Goal: Book appointment/travel/reservation

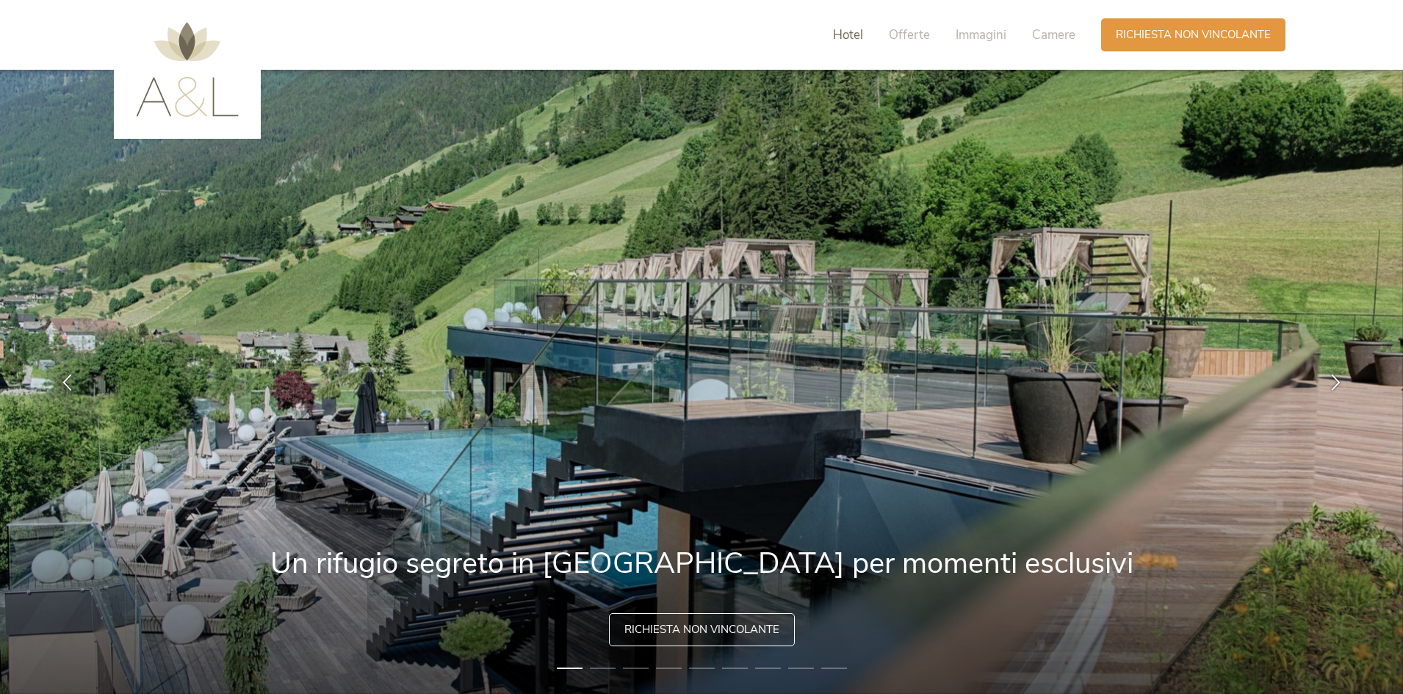
click at [850, 35] on span "Hotel" at bounding box center [848, 34] width 30 height 17
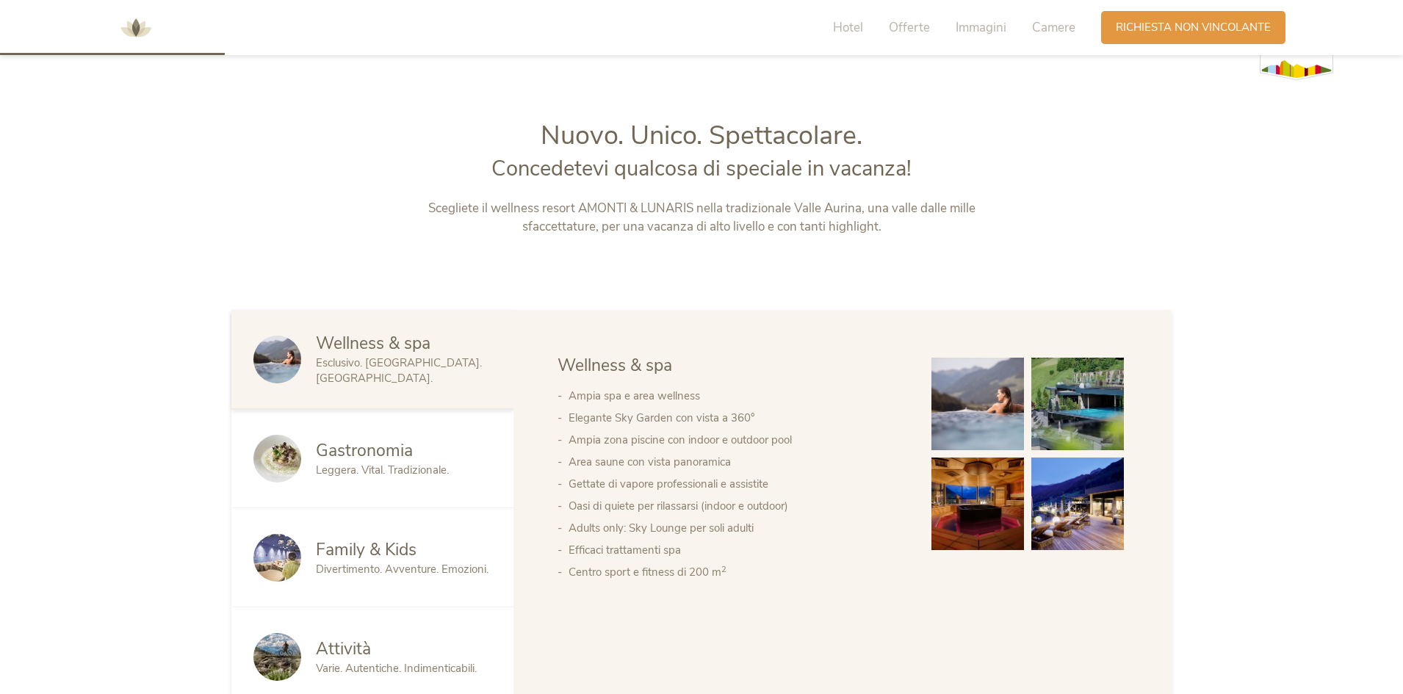
scroll to position [745, 0]
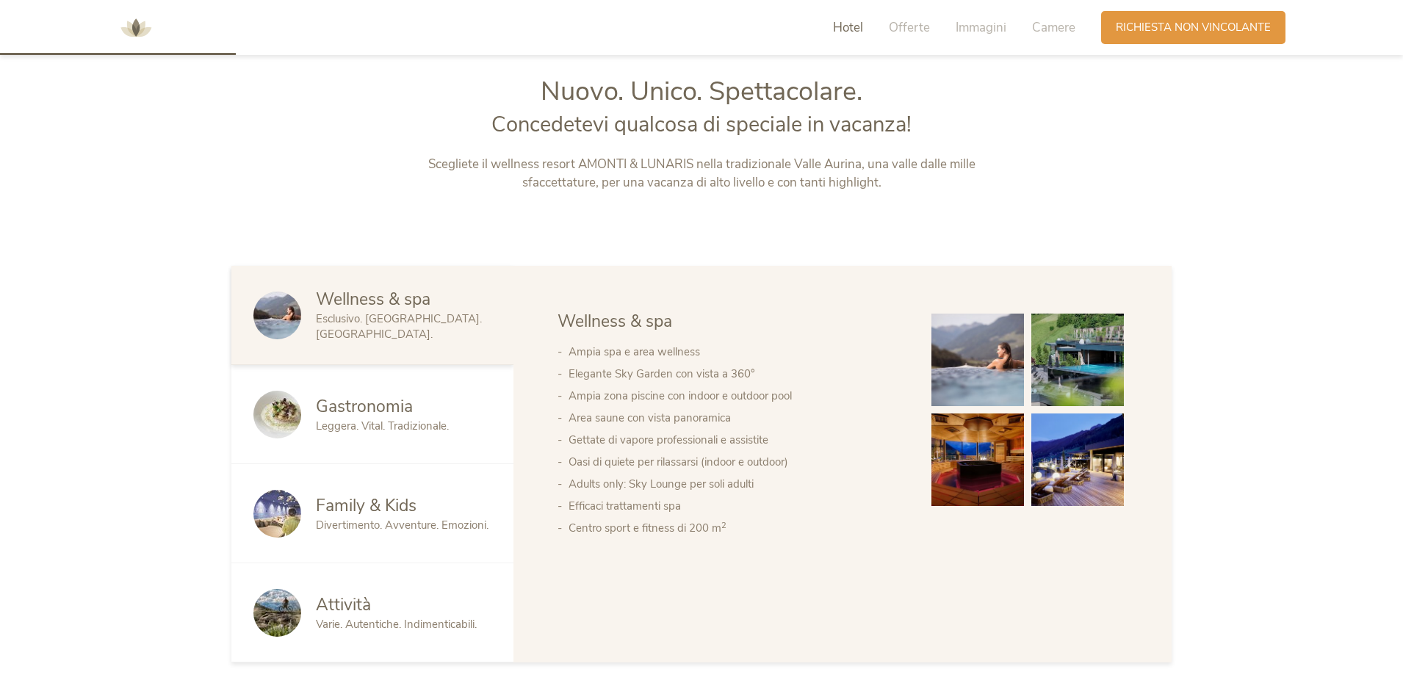
click at [98, 389] on div "Wellness & spa Esclusivo. Lussuoso. Rilassante. Gastronomia Leggera. Vital. Tra…" at bounding box center [701, 464] width 1403 height 397
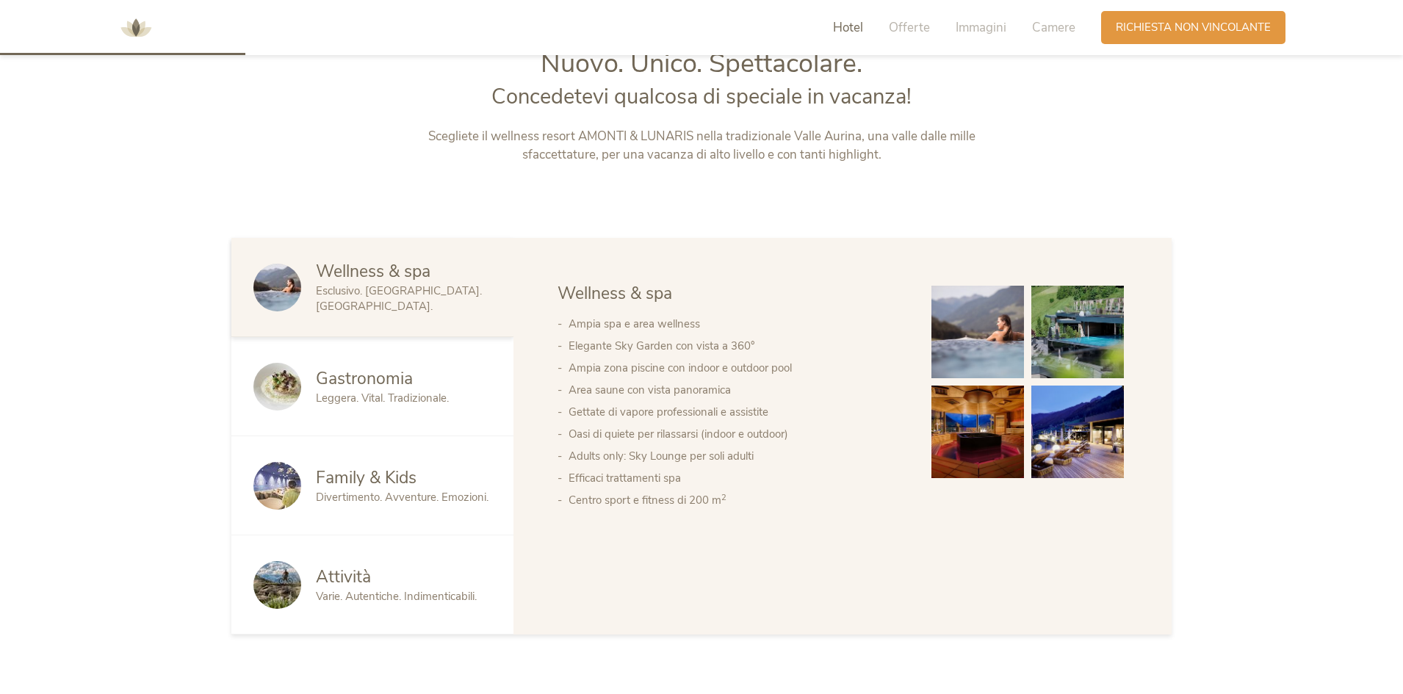
scroll to position [774, 0]
click at [432, 501] on span "Divertimento. Avventure. Emozioni." at bounding box center [402, 495] width 173 height 15
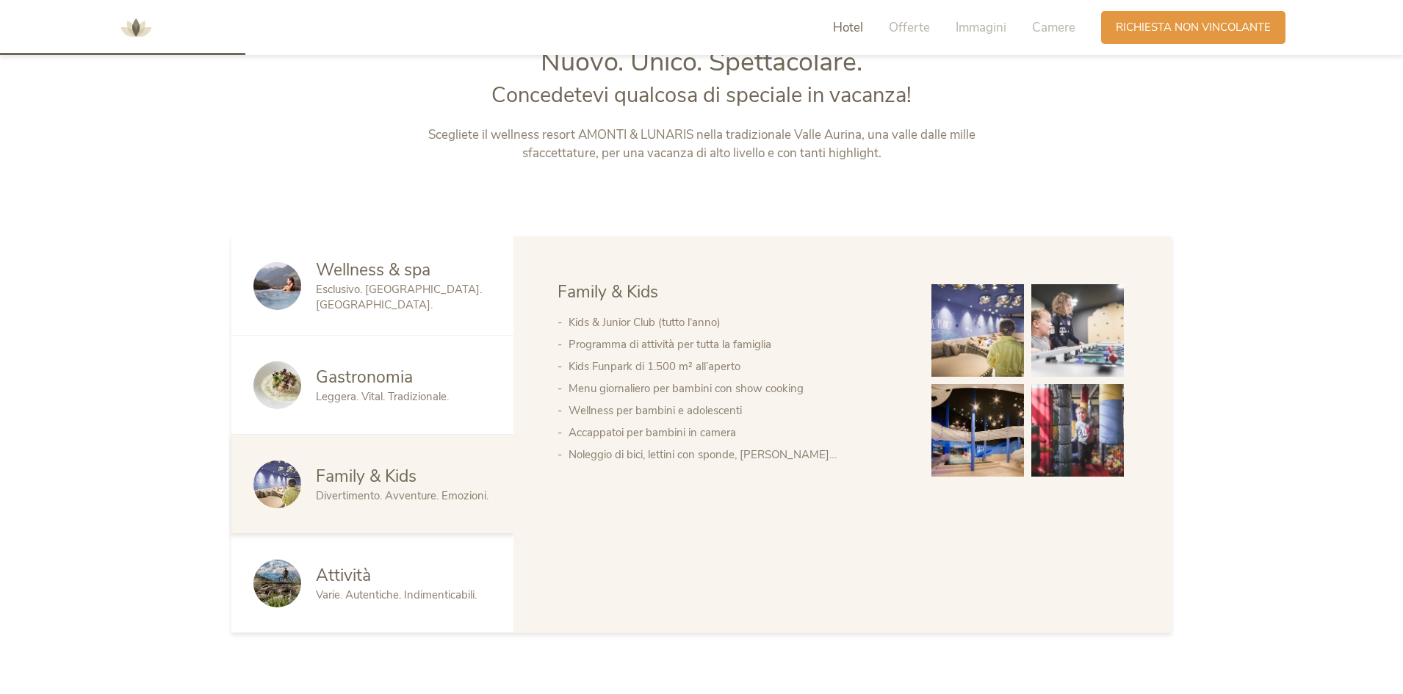
click at [109, 466] on div "Wellness & spa Esclusivo. Lussuoso. Rilassante. Gastronomia Leggera. Vital. Tra…" at bounding box center [701, 434] width 1403 height 397
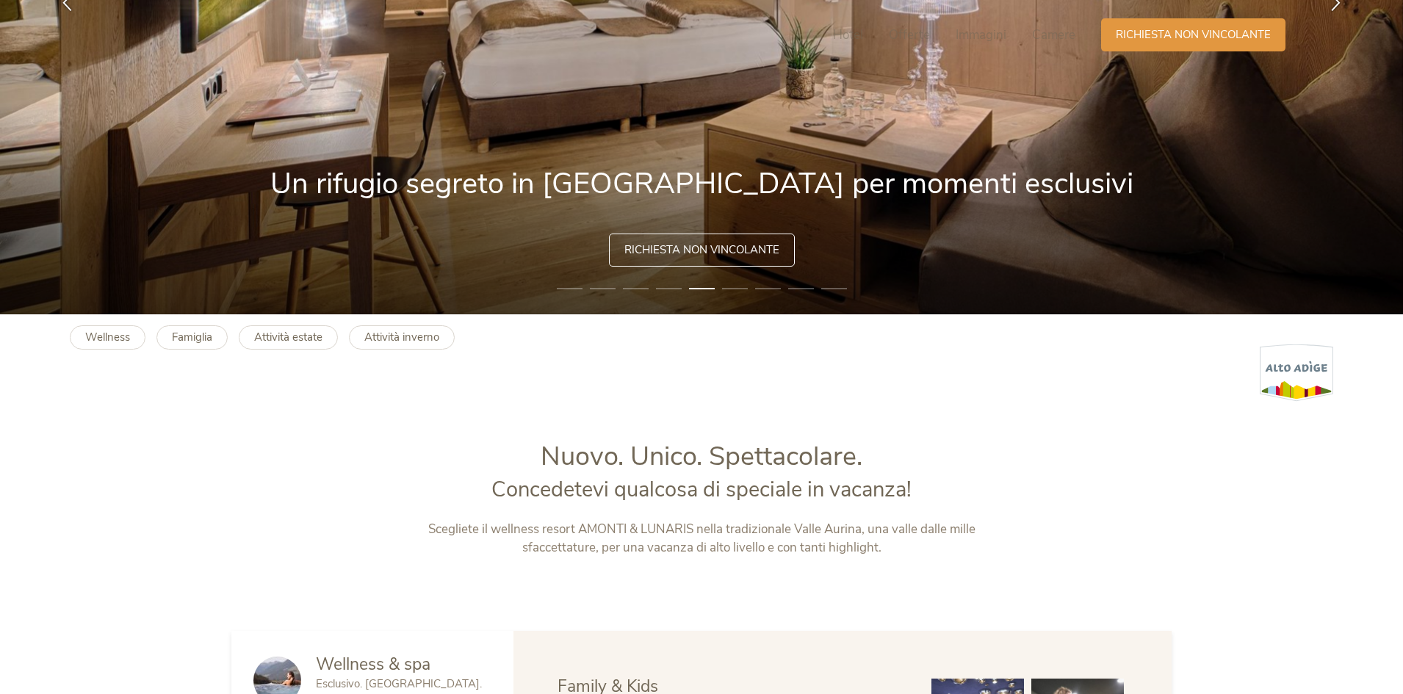
scroll to position [0, 0]
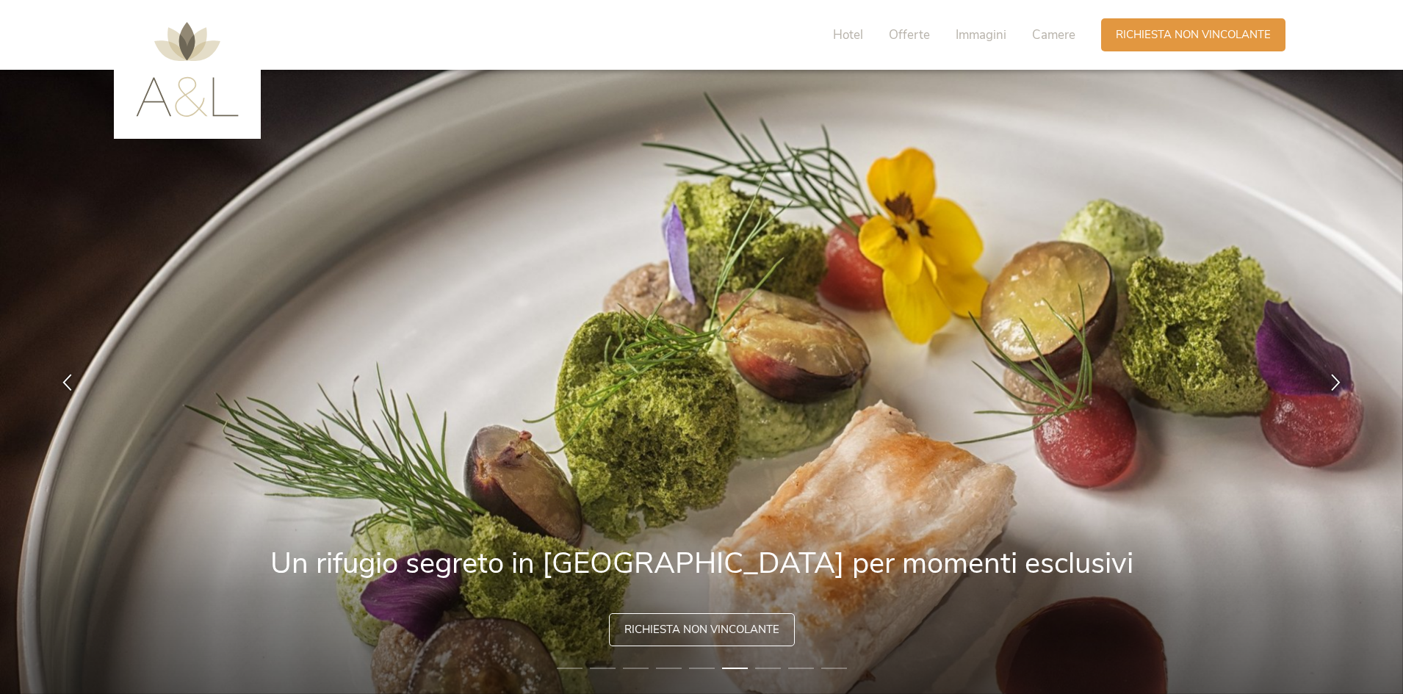
click at [171, 100] on img at bounding box center [187, 69] width 103 height 95
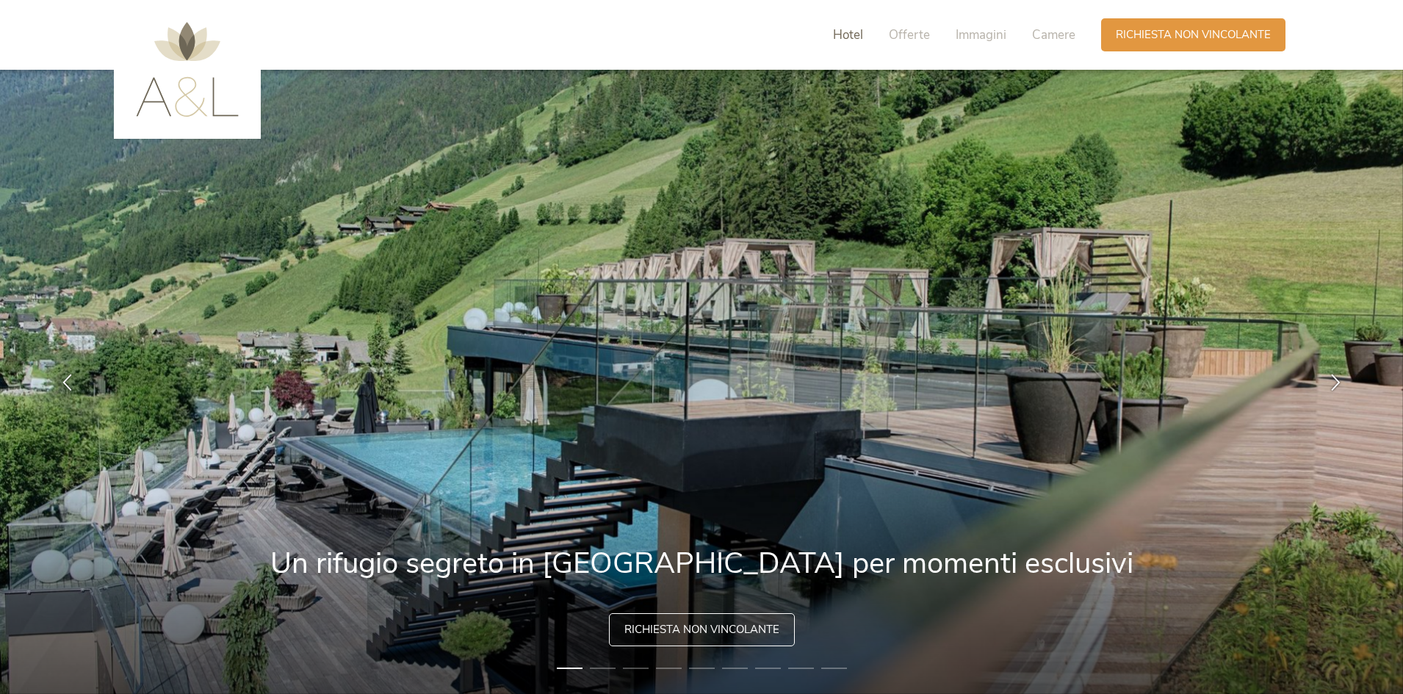
click at [838, 37] on span "Hotel" at bounding box center [848, 34] width 30 height 17
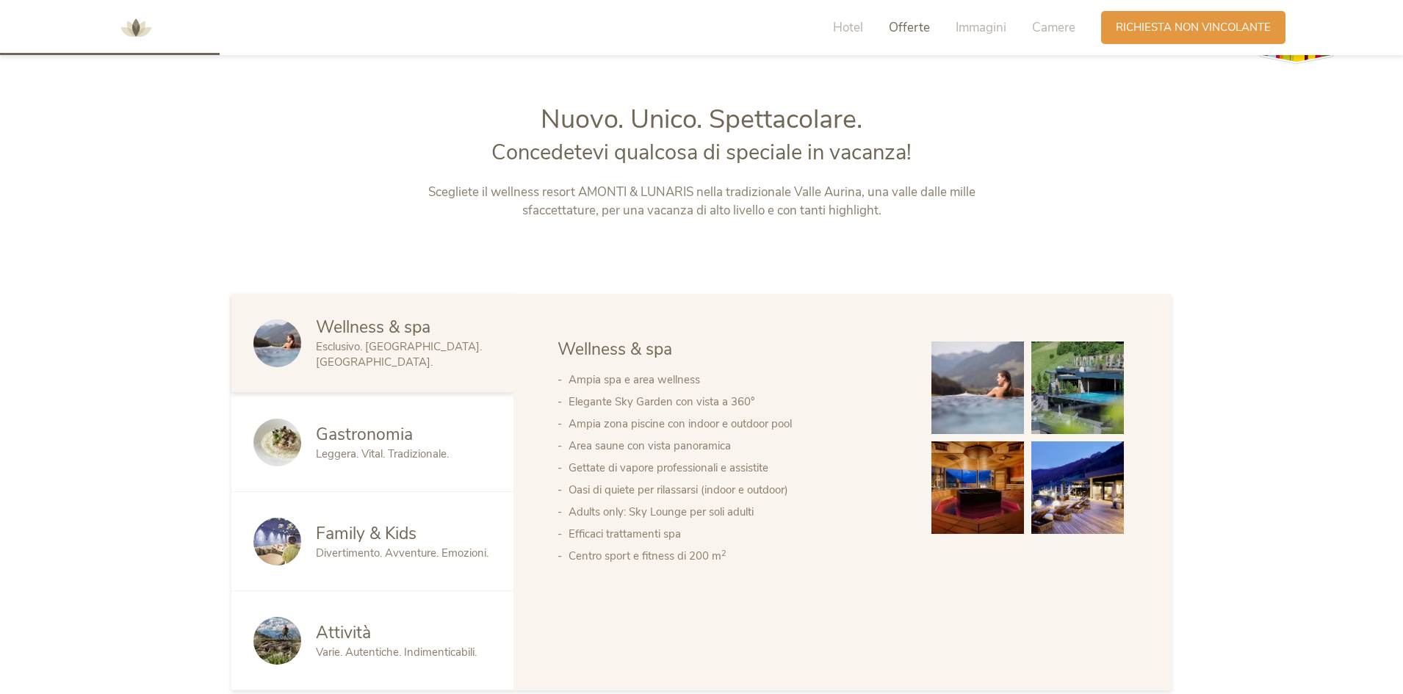
click at [914, 28] on span "Offerte" at bounding box center [909, 27] width 41 height 17
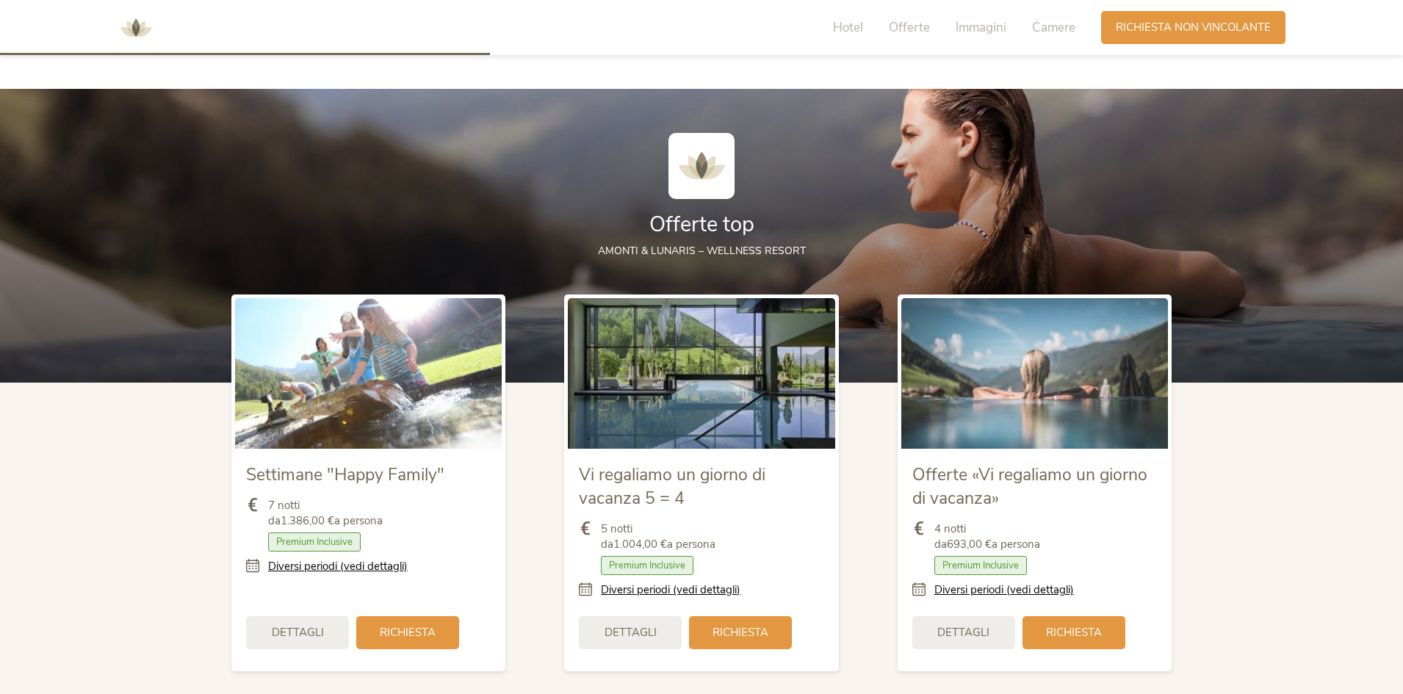
click at [951, 29] on div "Hotel Offerte Immagini Camere" at bounding box center [957, 27] width 286 height 33
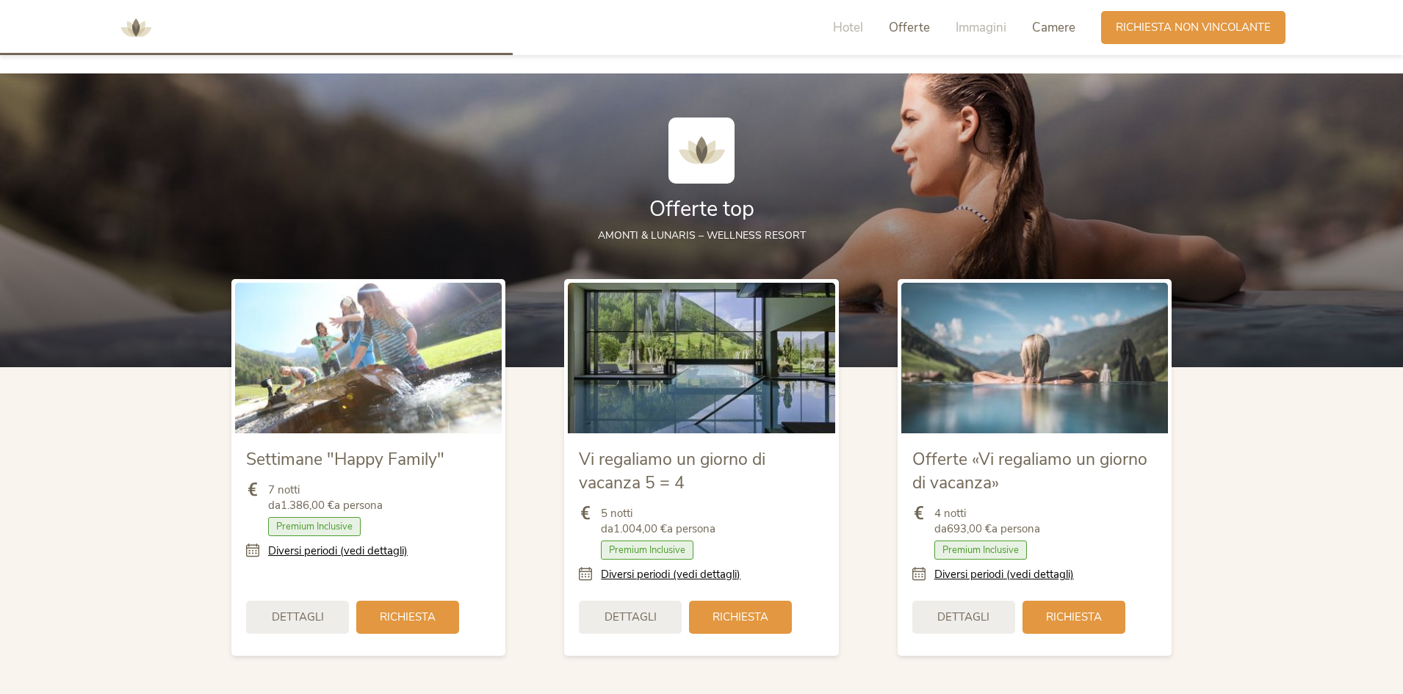
click at [1042, 32] on span "Camere" at bounding box center [1053, 27] width 43 height 17
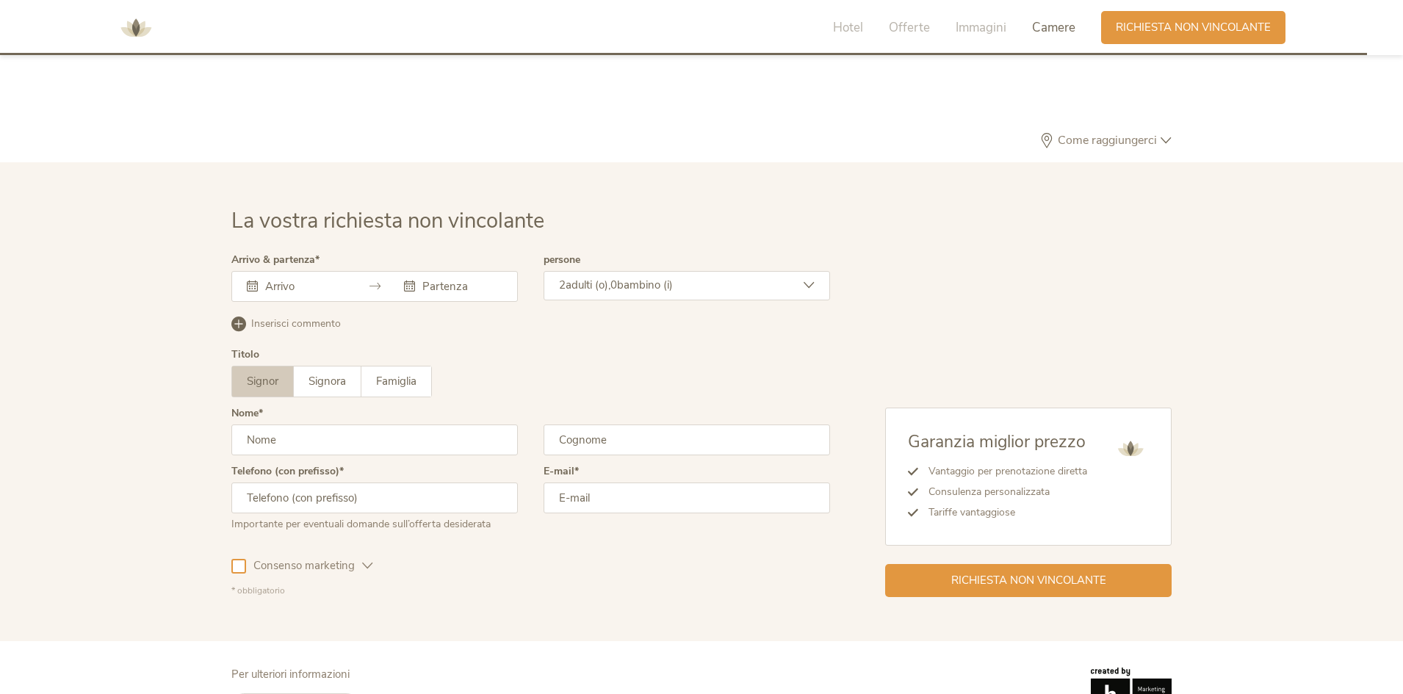
scroll to position [4425, 0]
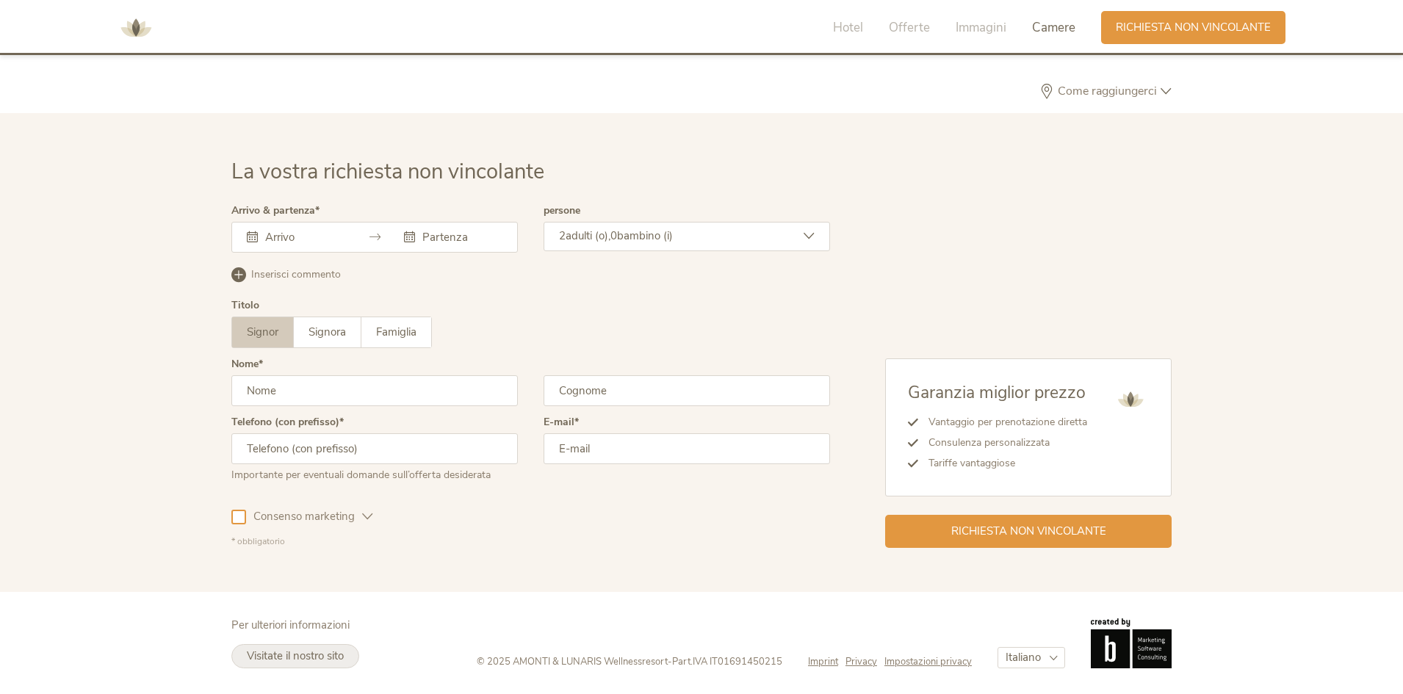
click at [333, 664] on link "Visitate il nostro sito" at bounding box center [295, 656] width 128 height 24
click at [37, 228] on div "La vostra richiesta non vincolante Arrivo & partenza [DATE] Lun Mar Mer Gio Ven…" at bounding box center [701, 352] width 1403 height 479
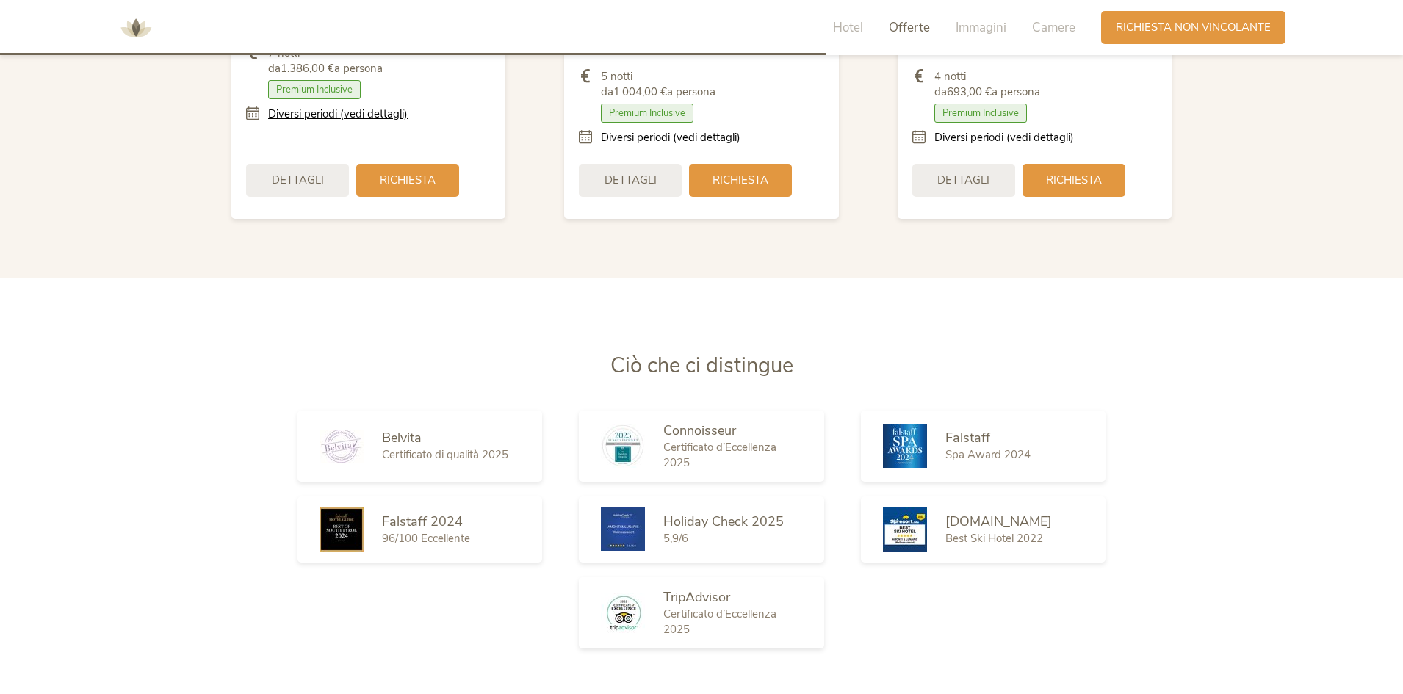
scroll to position [1998, 0]
